Goal: Information Seeking & Learning: Learn about a topic

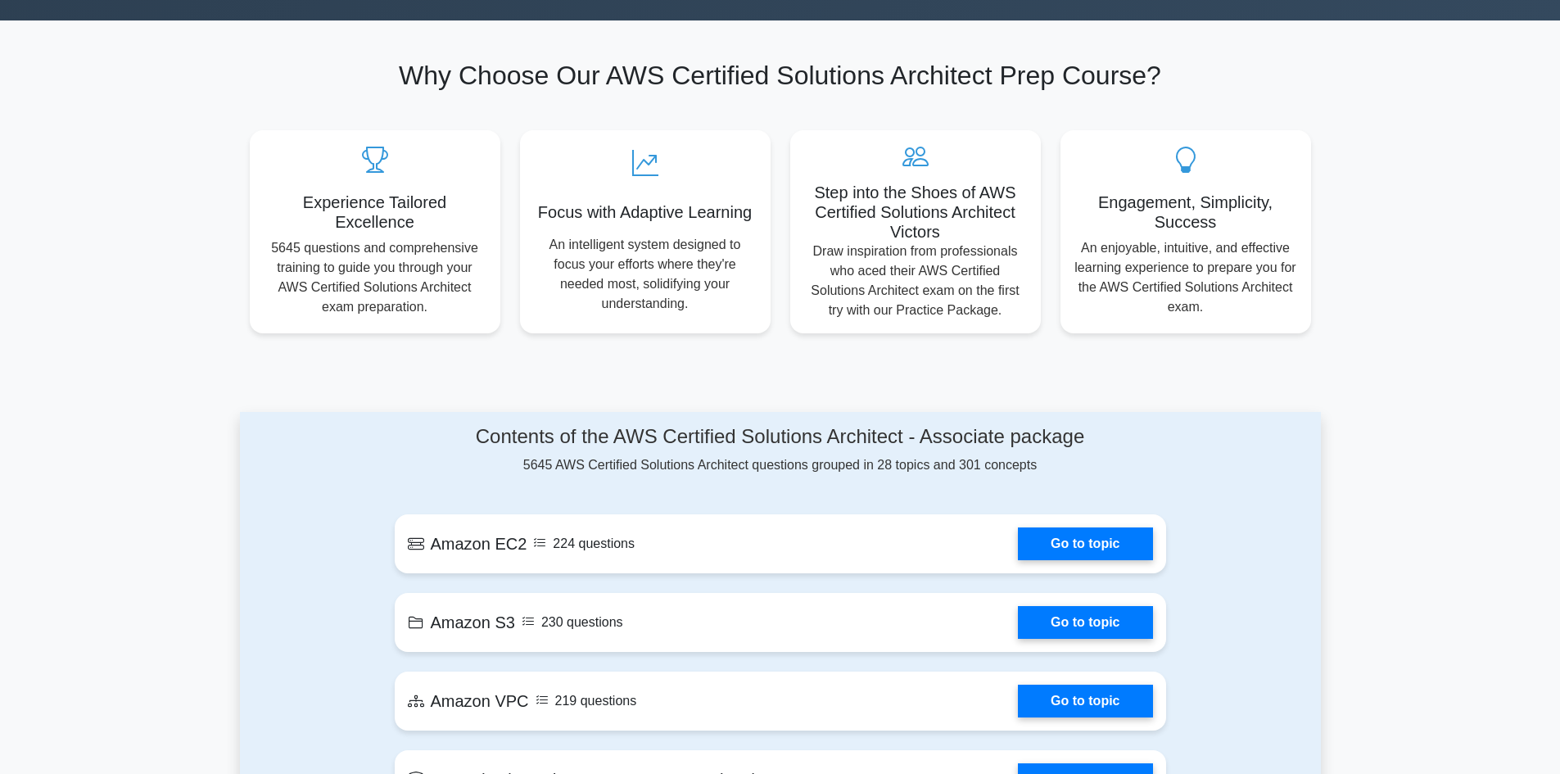
scroll to position [453, 0]
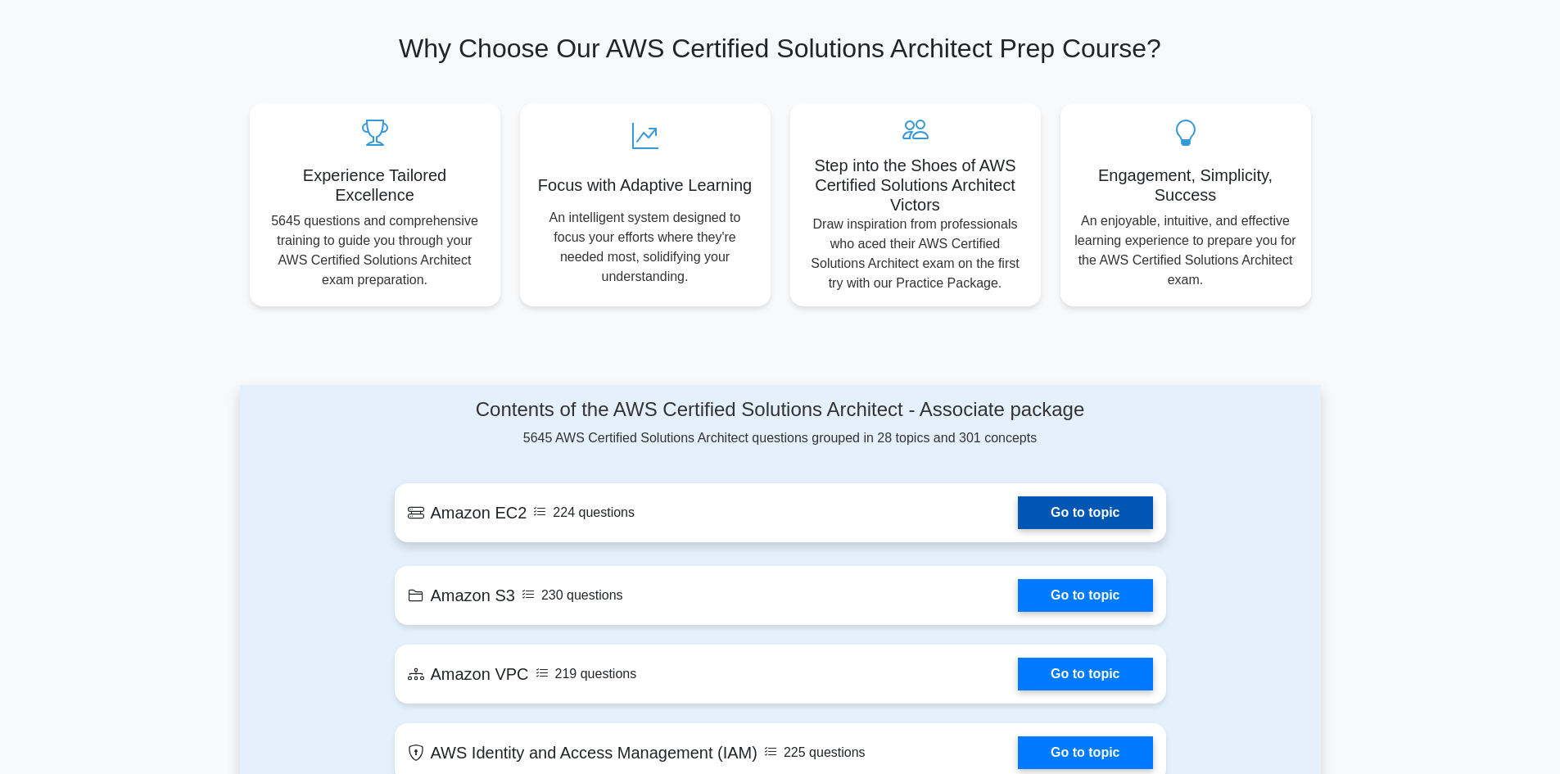
click at [1053, 510] on link "Go to topic" at bounding box center [1085, 512] width 134 height 33
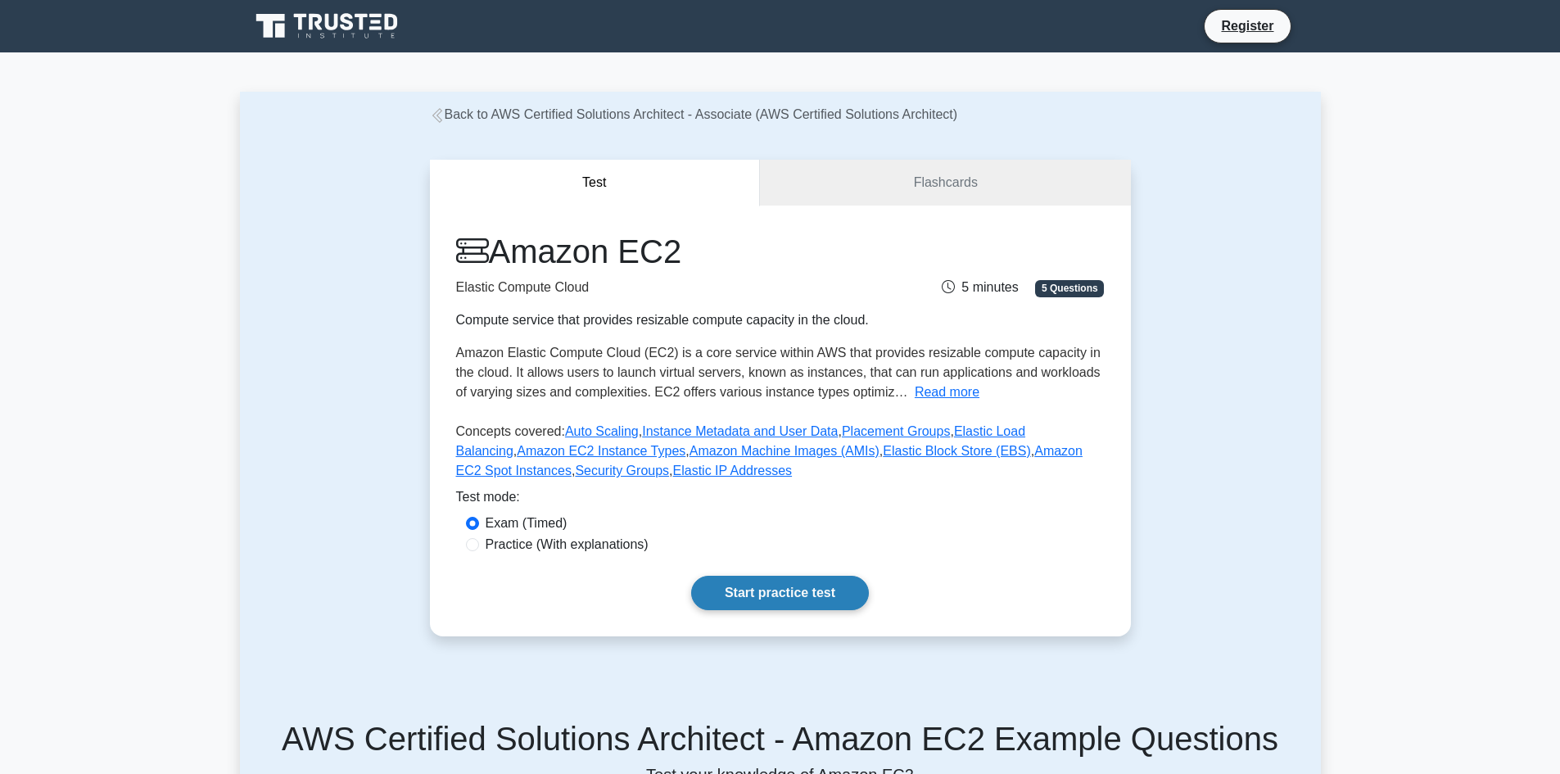
click at [762, 590] on link "Start practice test" at bounding box center [780, 593] width 178 height 34
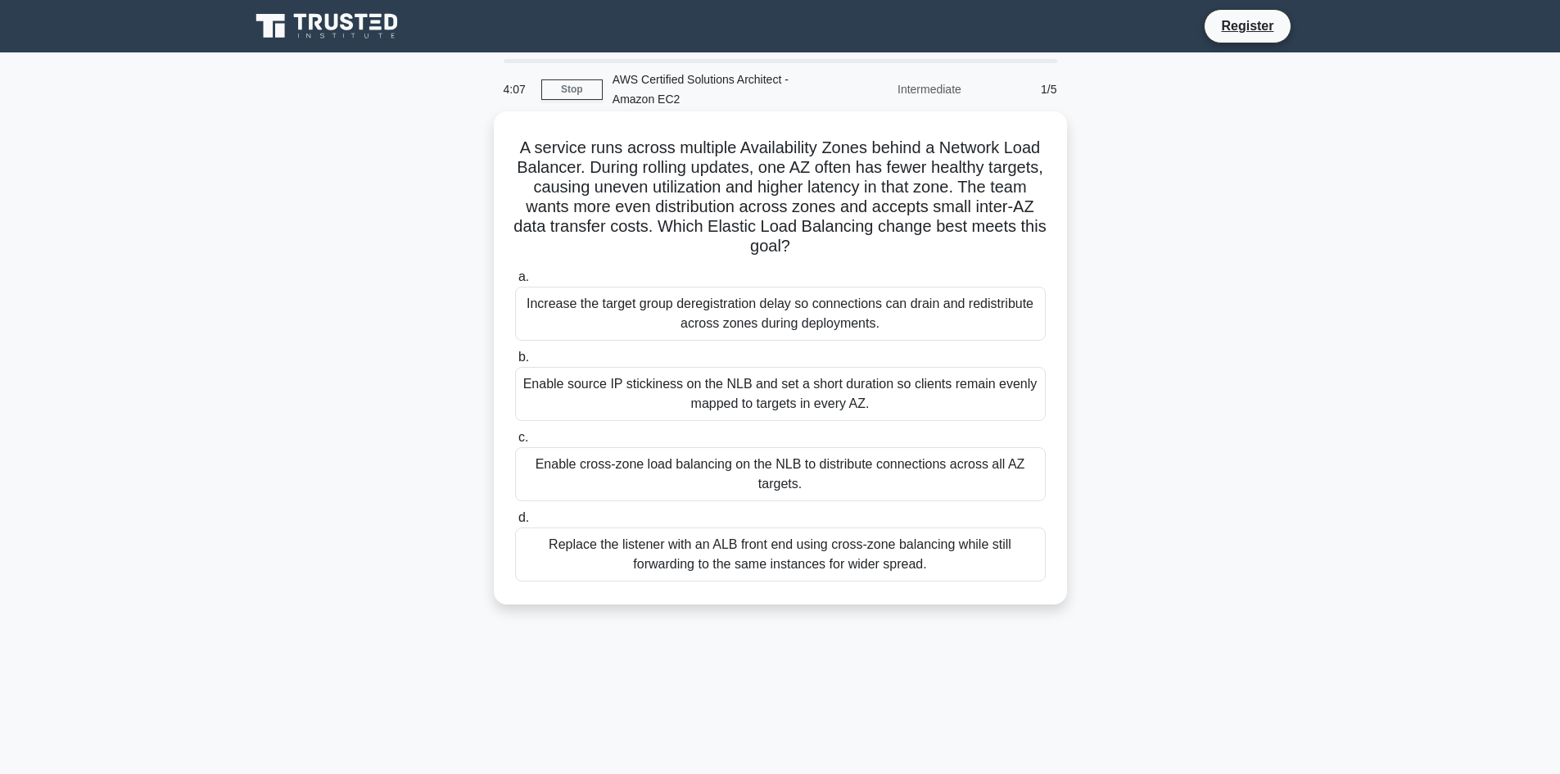
click at [783, 468] on div "Enable cross-zone load balancing on the NLB to distribute connections across al…" at bounding box center [780, 474] width 531 height 54
click at [515, 443] on input "c. Enable cross-zone load balancing on the NLB to distribute connections across…" at bounding box center [515, 437] width 0 height 11
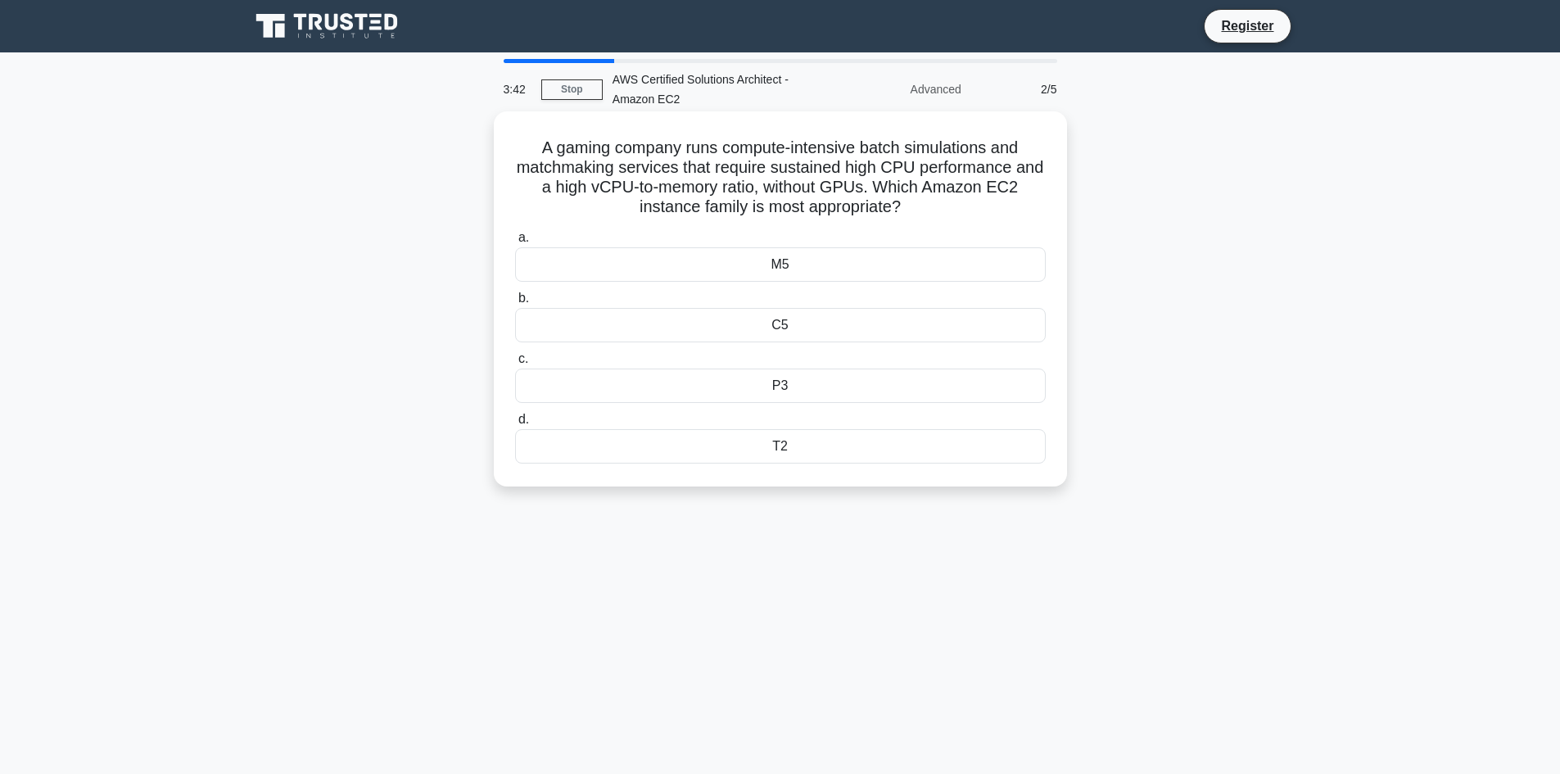
click at [762, 386] on div "P3" at bounding box center [780, 386] width 531 height 34
click at [515, 364] on input "c. P3" at bounding box center [515, 359] width 0 height 11
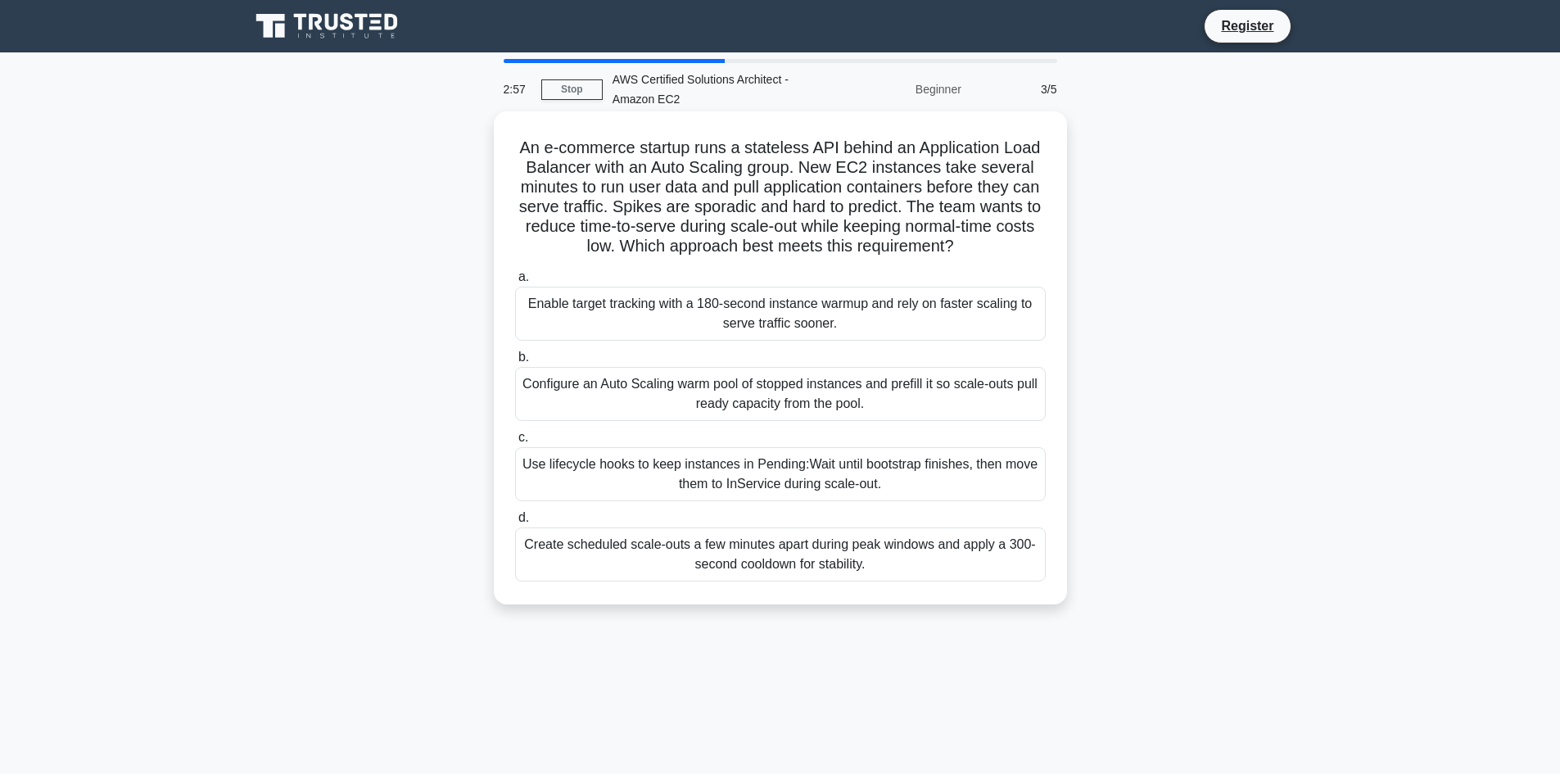
click at [765, 477] on div "Use lifecycle hooks to keep instances in Pending:Wait until bootstrap finishes,…" at bounding box center [780, 474] width 531 height 54
click at [515, 443] on input "c. Use lifecycle hooks to keep instances in Pending:Wait until bootstrap finish…" at bounding box center [515, 437] width 0 height 11
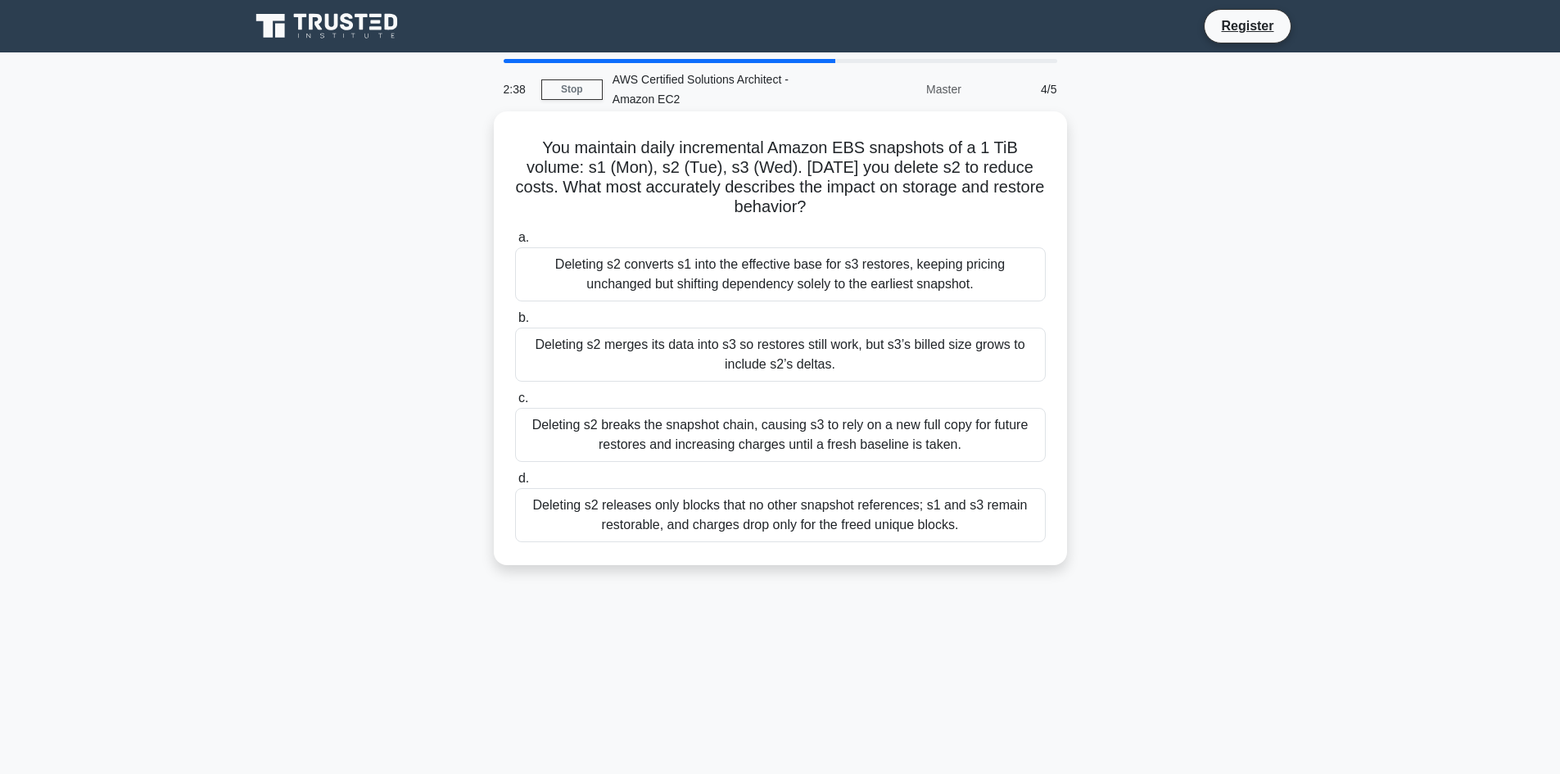
click at [790, 429] on div "Deleting s2 breaks the snapshot chain, causing s3 to rely on a new full copy fo…" at bounding box center [780, 435] width 531 height 54
click at [515, 404] on input "c. Deleting s2 breaks the snapshot chain, causing s3 to rely on a new full copy…" at bounding box center [515, 398] width 0 height 11
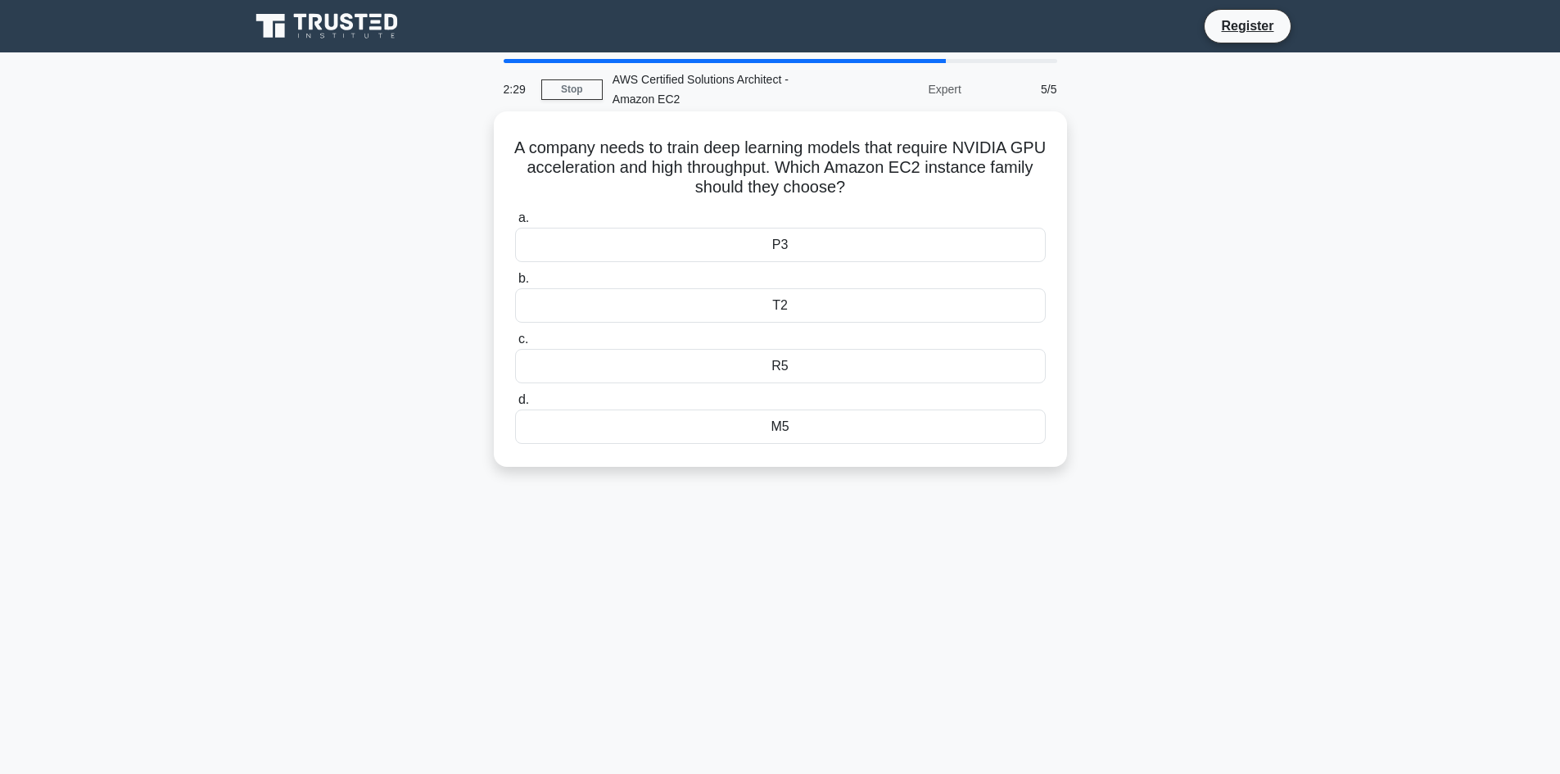
click at [838, 305] on div "T2" at bounding box center [780, 305] width 531 height 34
click at [515, 284] on input "b. T2" at bounding box center [515, 279] width 0 height 11
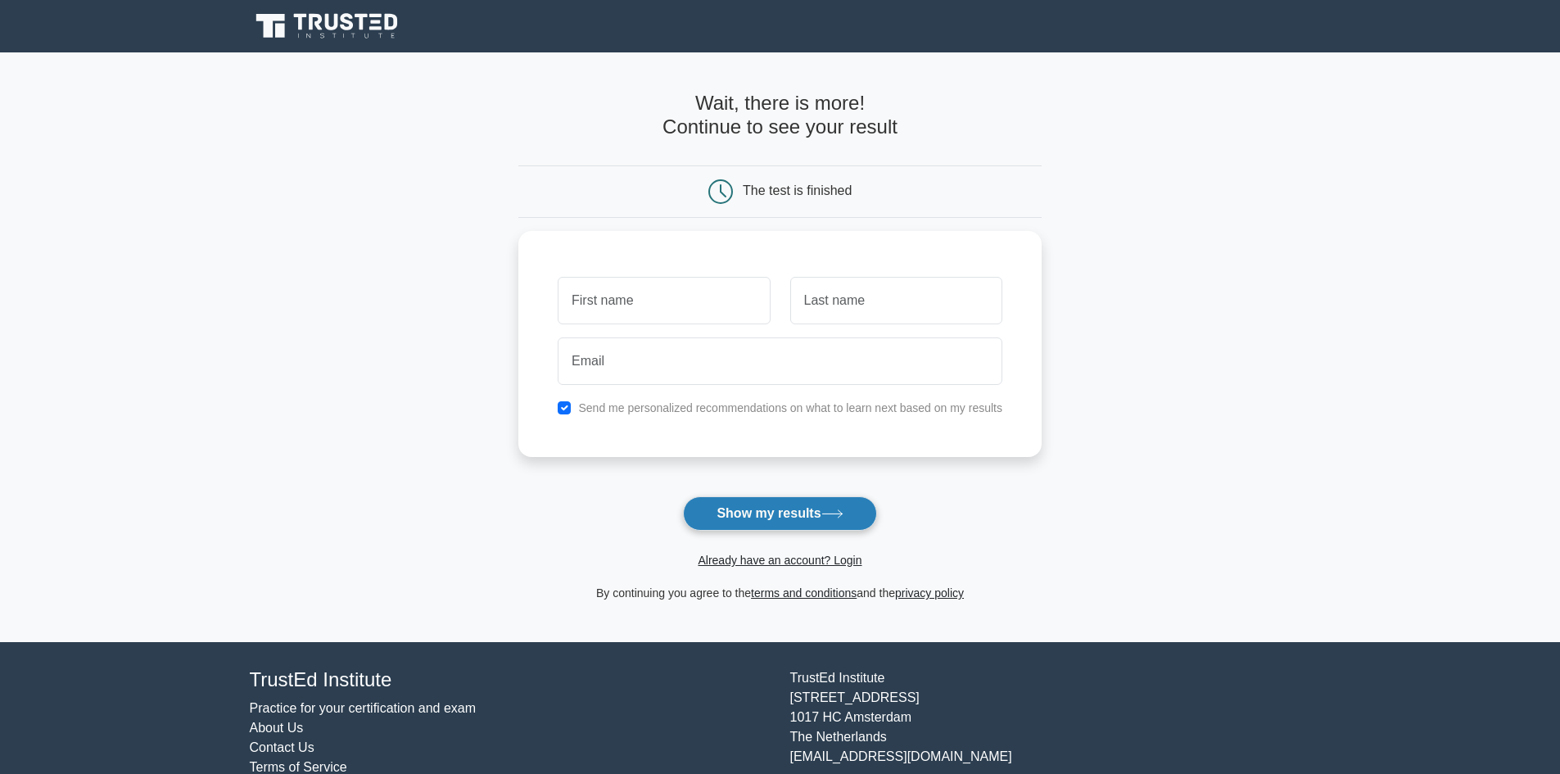
click at [821, 516] on button "Show my results" at bounding box center [779, 513] width 193 height 34
type input "h"
click at [849, 295] on input "text" at bounding box center [896, 296] width 212 height 47
click at [841, 513] on icon at bounding box center [832, 513] width 22 height 9
type input "u"
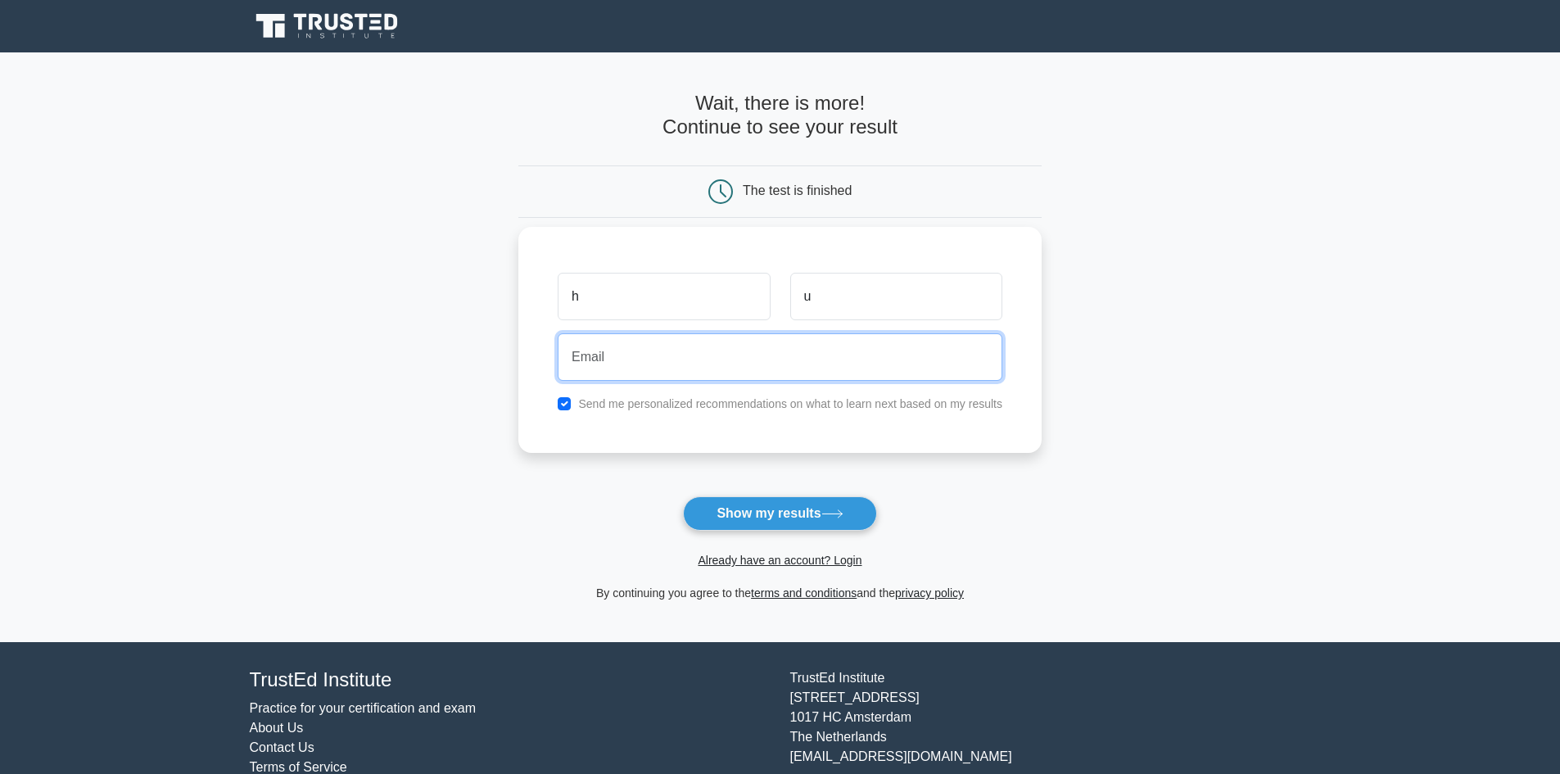
click at [909, 349] on input "email" at bounding box center [780, 356] width 445 height 47
type input "h"
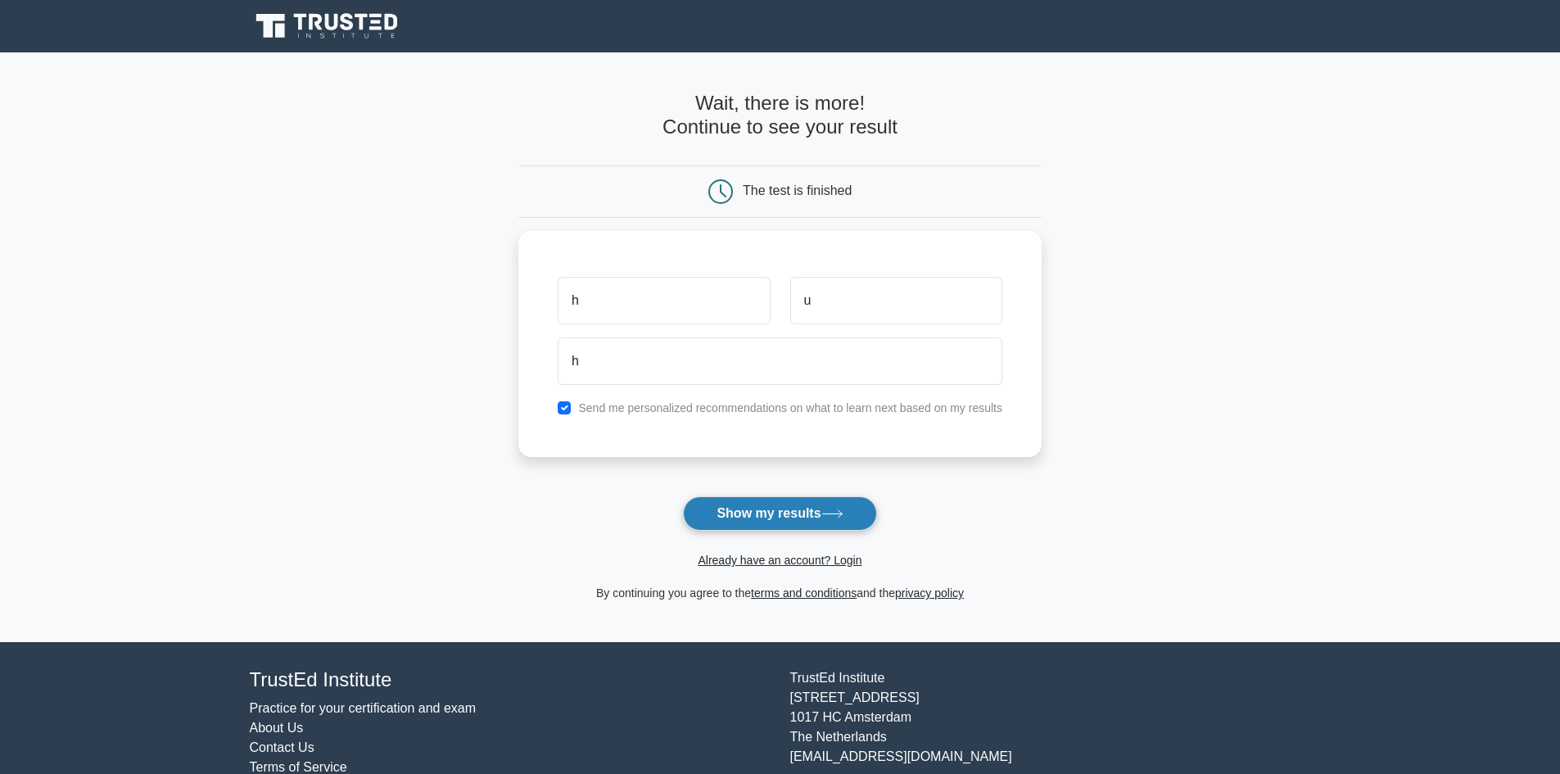
click at [809, 515] on button "Show my results" at bounding box center [779, 513] width 193 height 34
click at [562, 400] on input "checkbox" at bounding box center [564, 403] width 13 height 13
checkbox input "false"
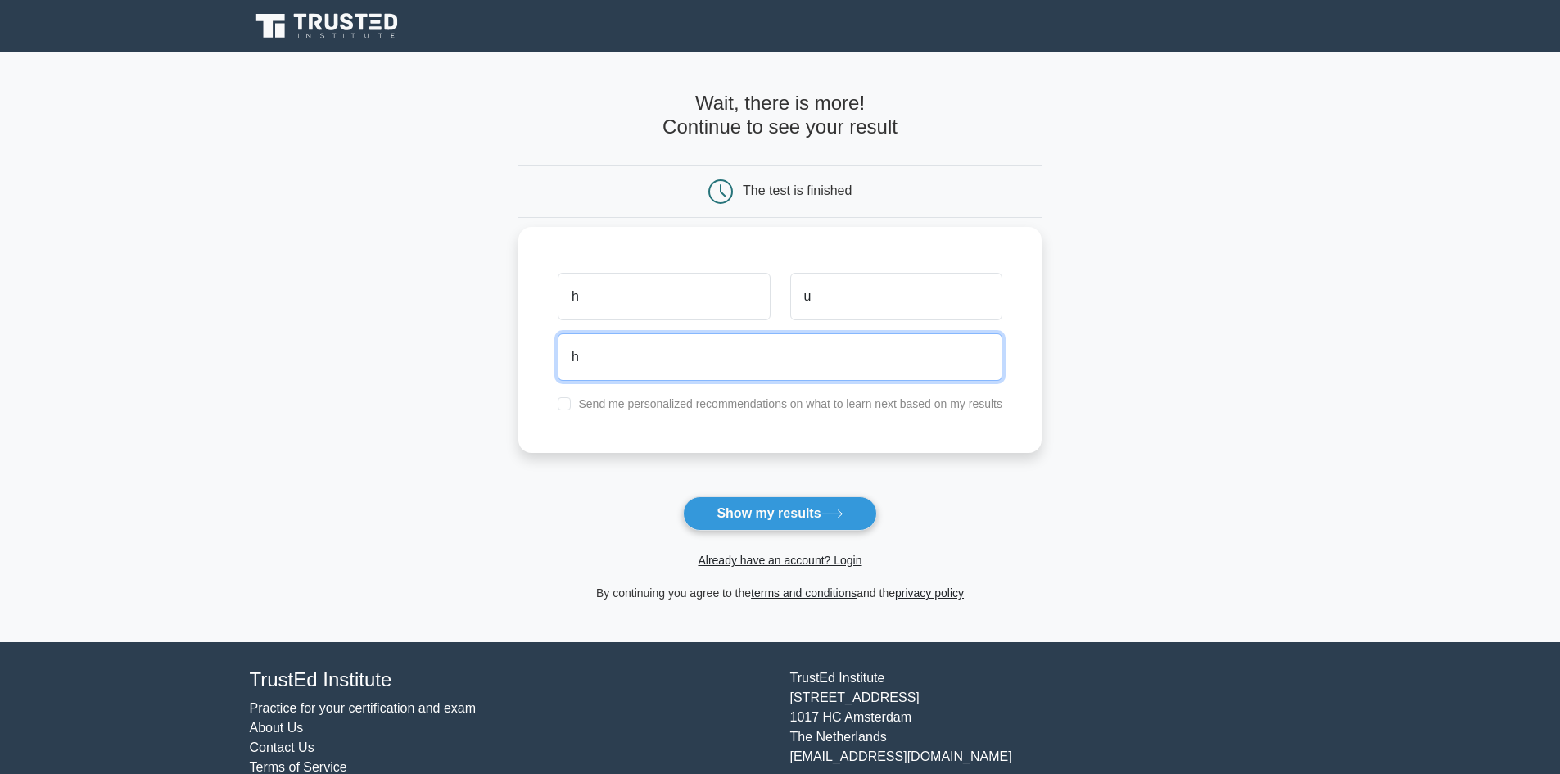
click at [617, 341] on input "h" at bounding box center [780, 356] width 445 height 47
type input "tomymejias@hotmail.com"
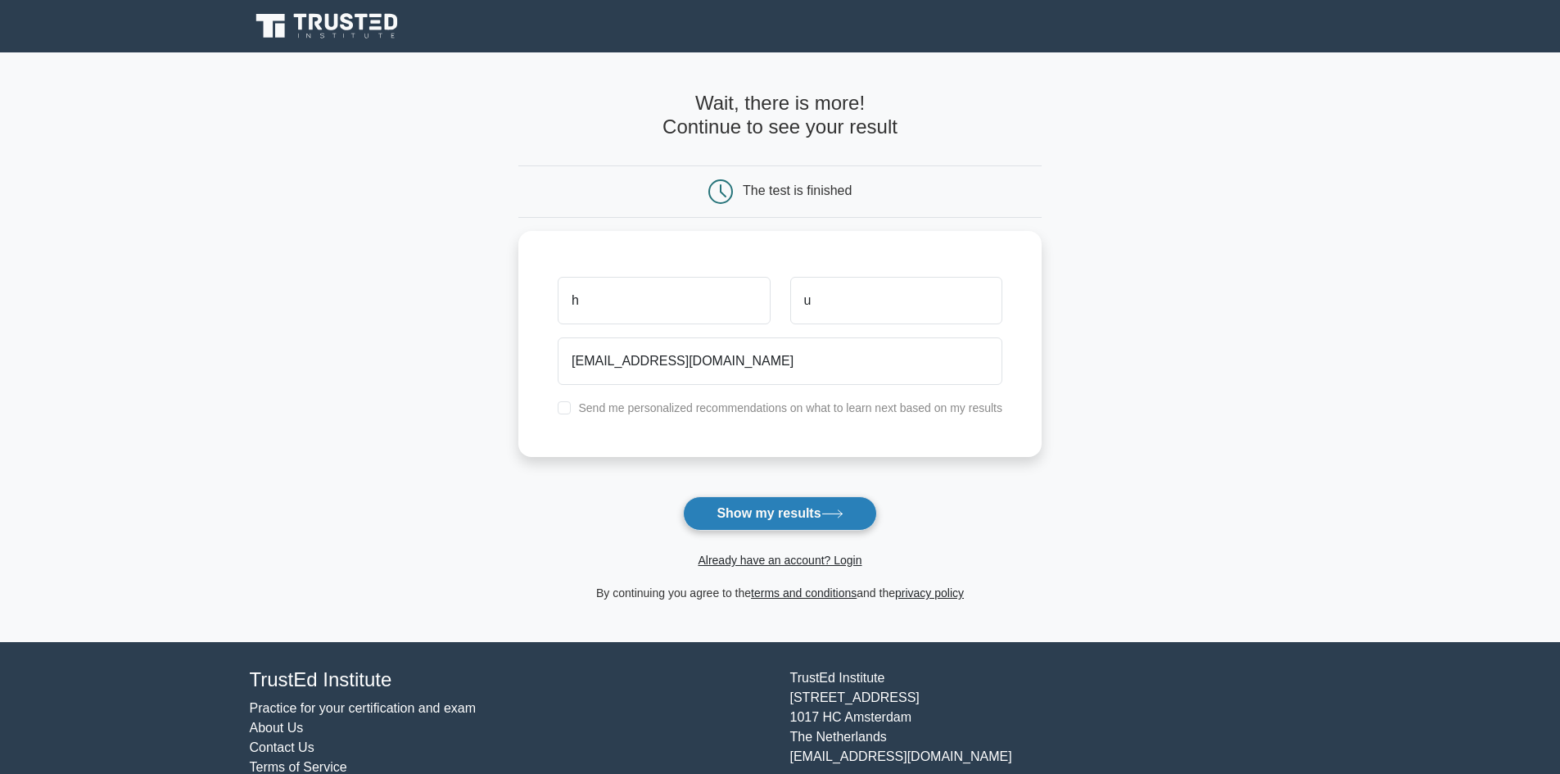
click at [780, 522] on button "Show my results" at bounding box center [779, 513] width 193 height 34
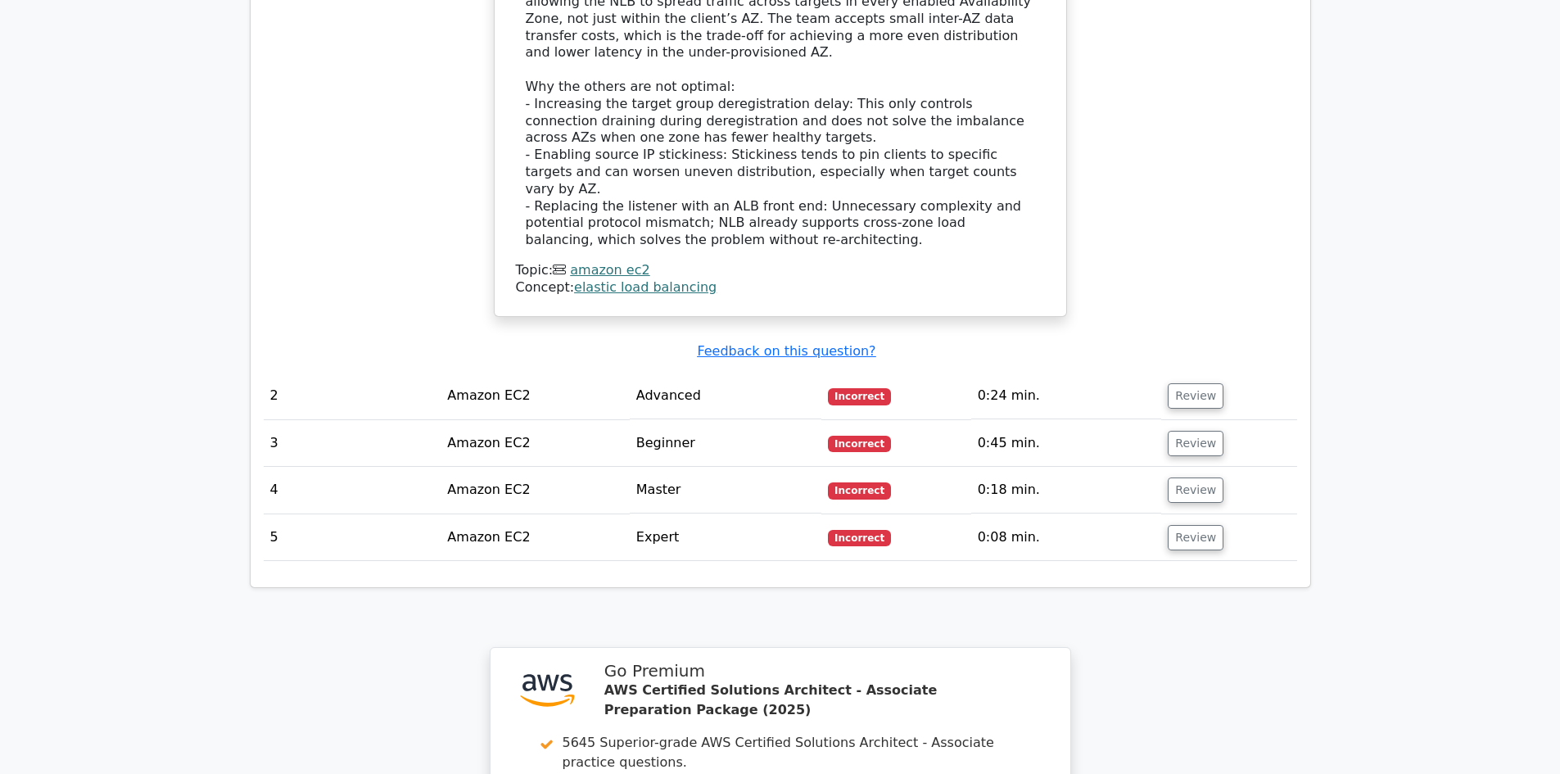
scroll to position [1940, 0]
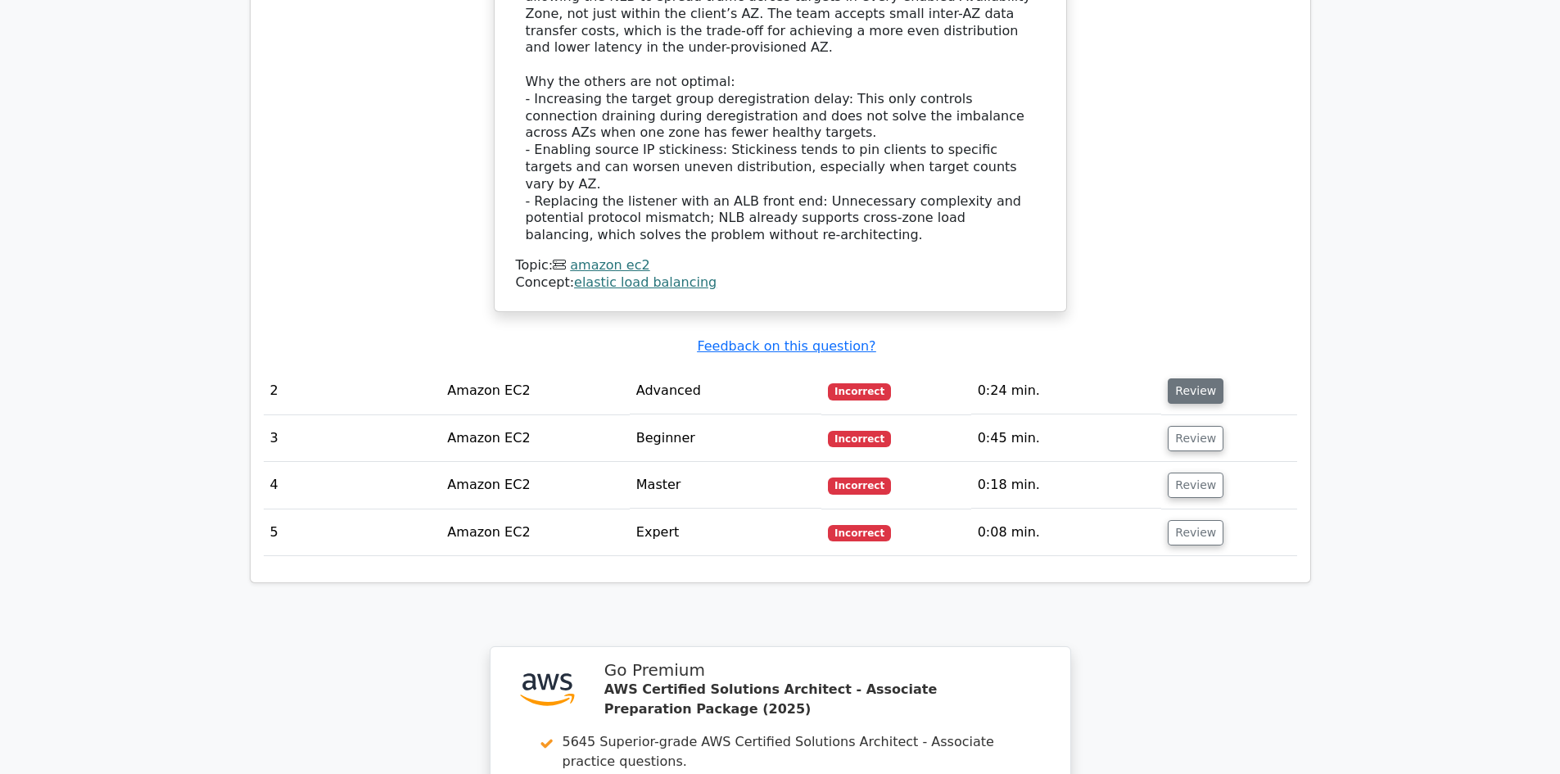
click at [1203, 378] on button "Review" at bounding box center [1196, 390] width 56 height 25
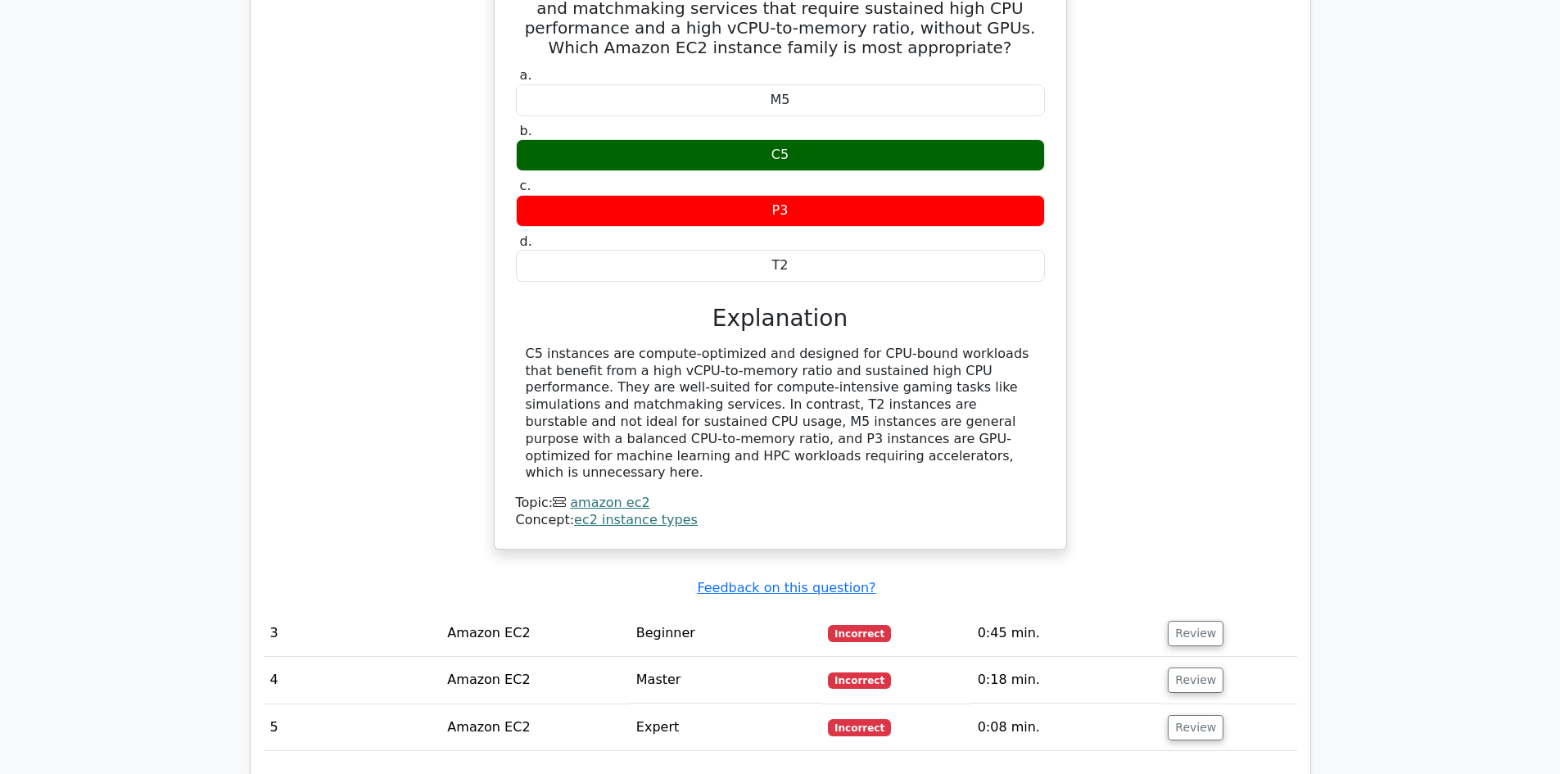
scroll to position [2434, 0]
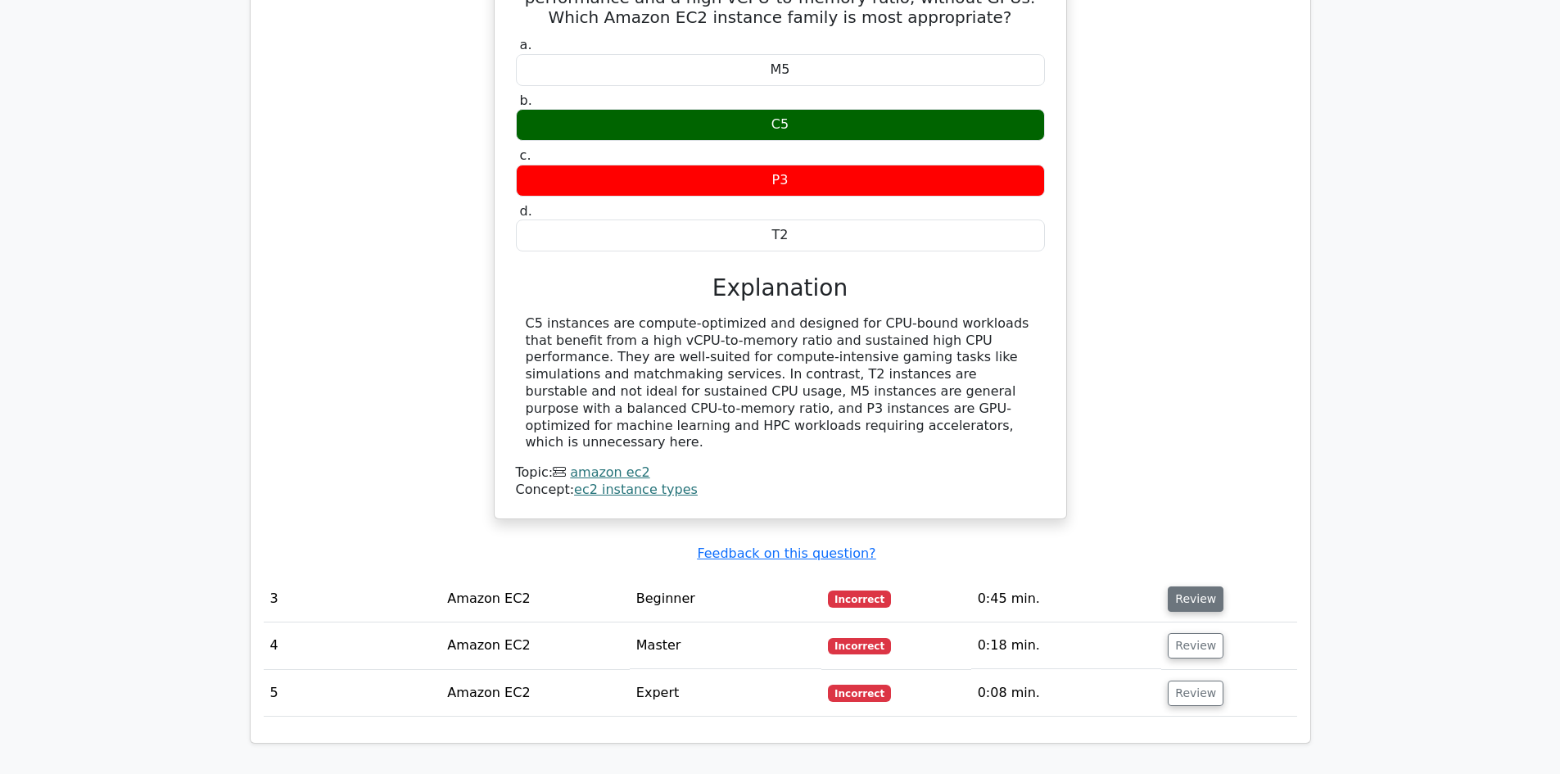
click at [1188, 586] on button "Review" at bounding box center [1196, 598] width 56 height 25
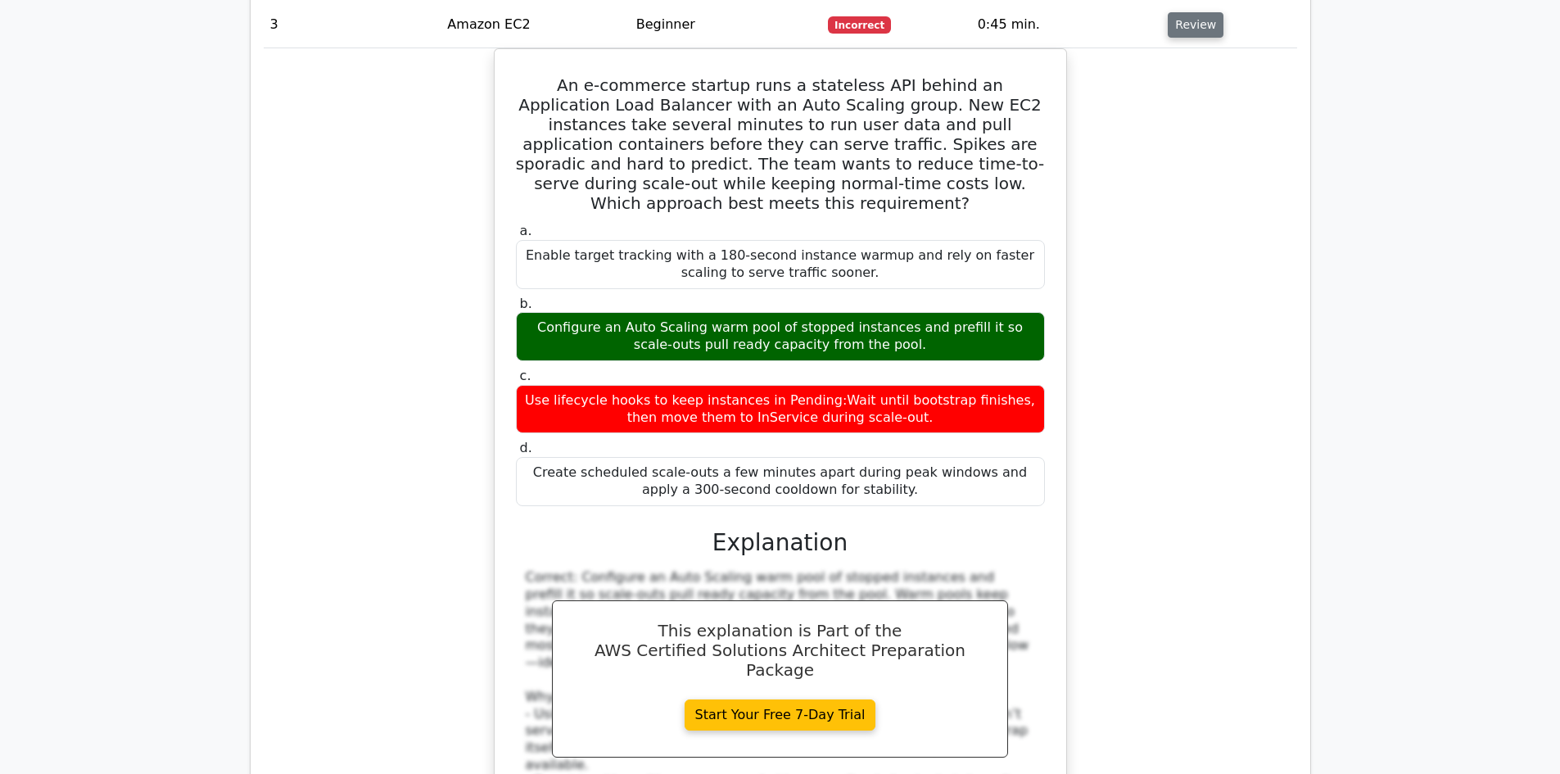
scroll to position [3009, 0]
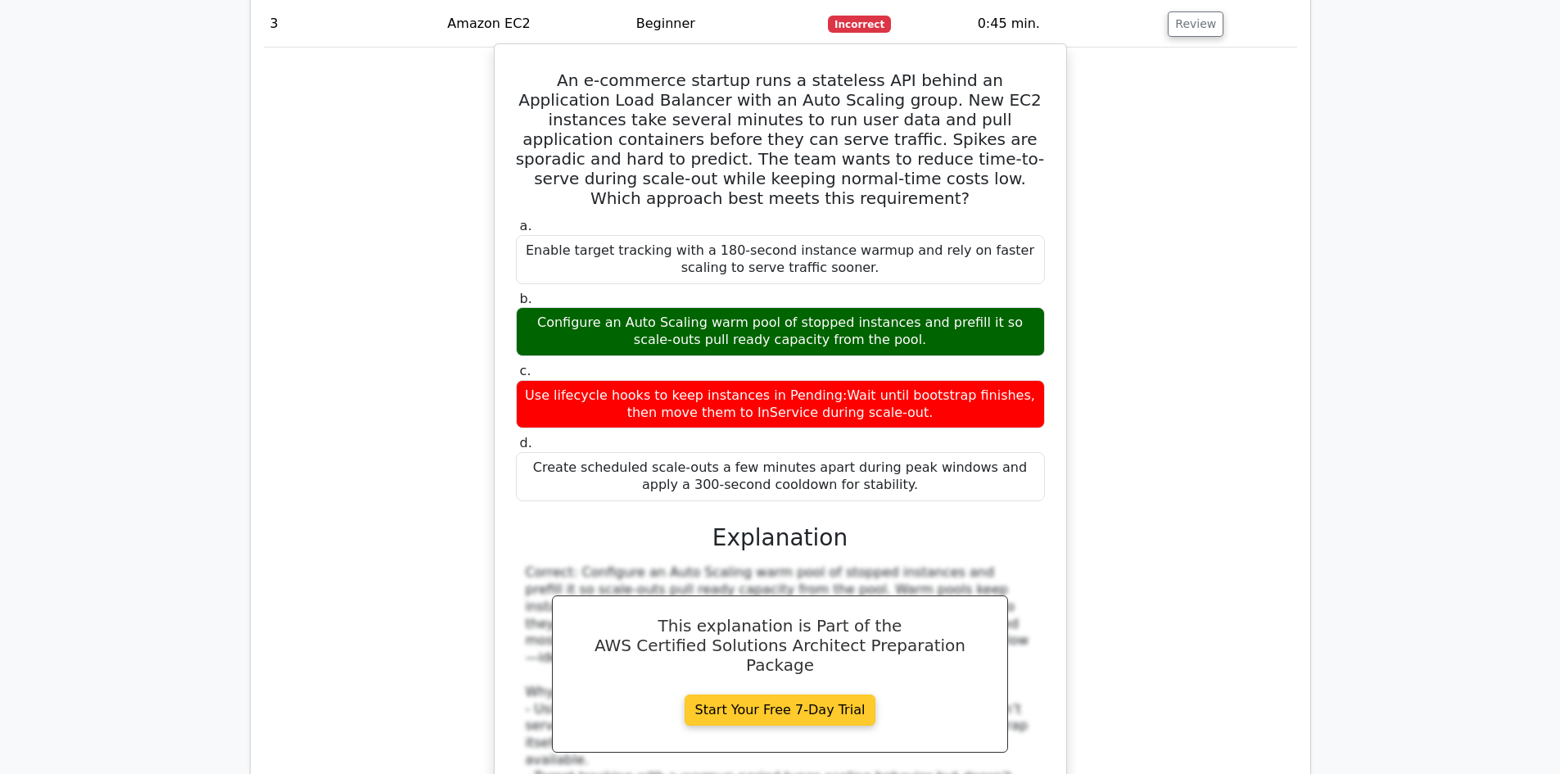
click at [769, 694] on link "Start Your Free 7-Day Trial" at bounding box center [781, 709] width 192 height 31
